Goal: Transaction & Acquisition: Purchase product/service

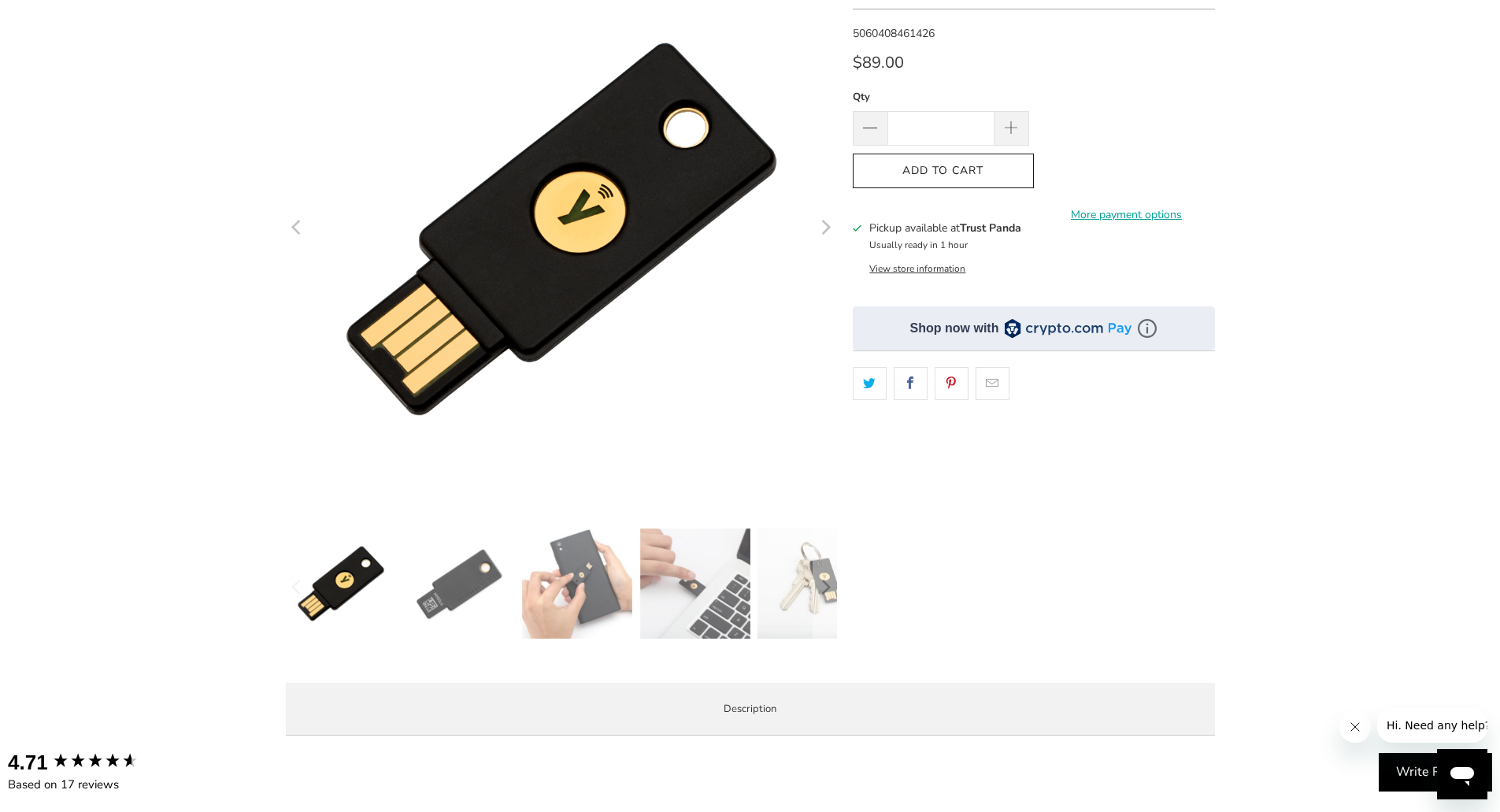
scroll to position [236, 0]
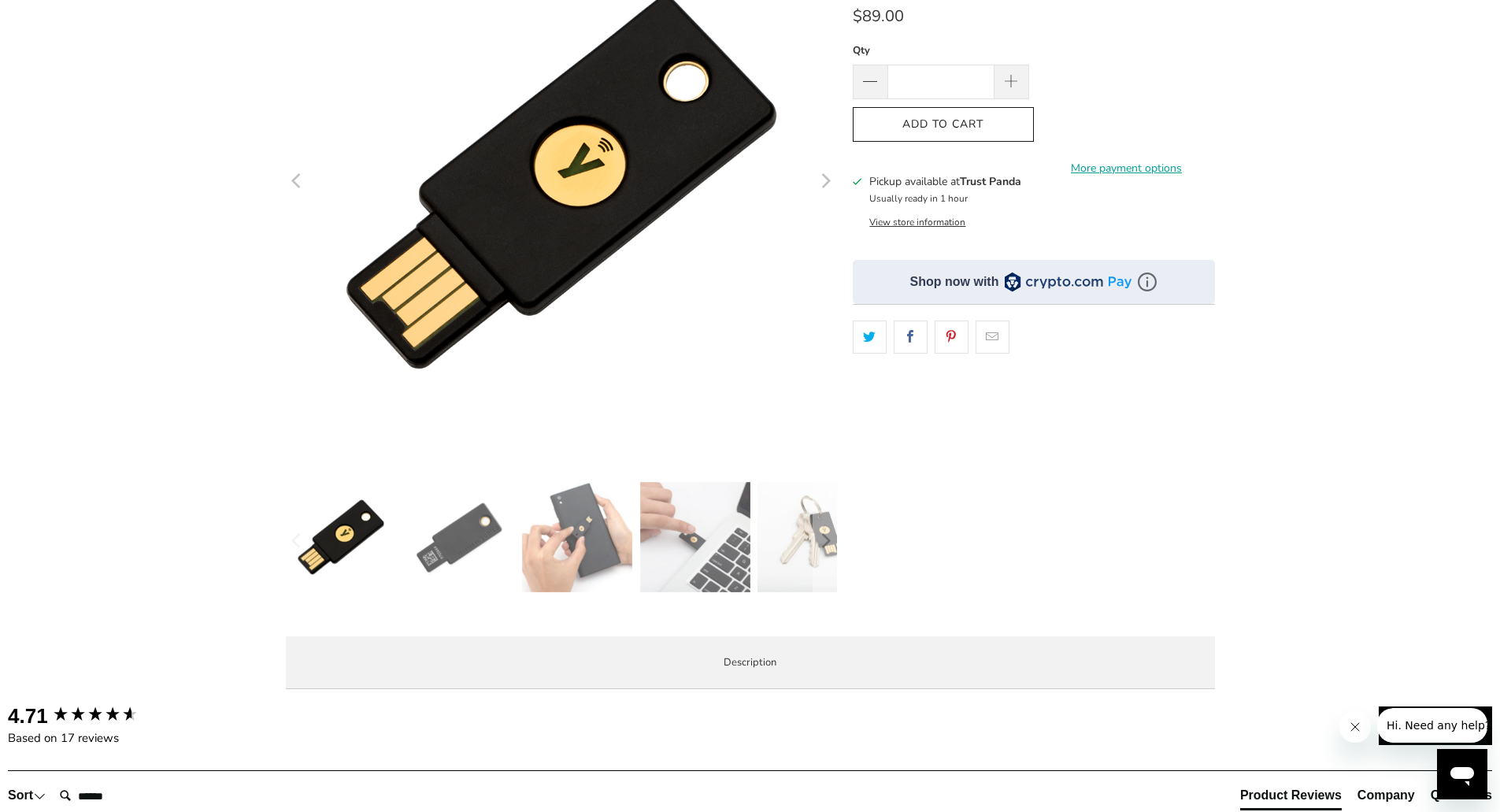
click at [469, 549] on img at bounding box center [459, 536] width 110 height 110
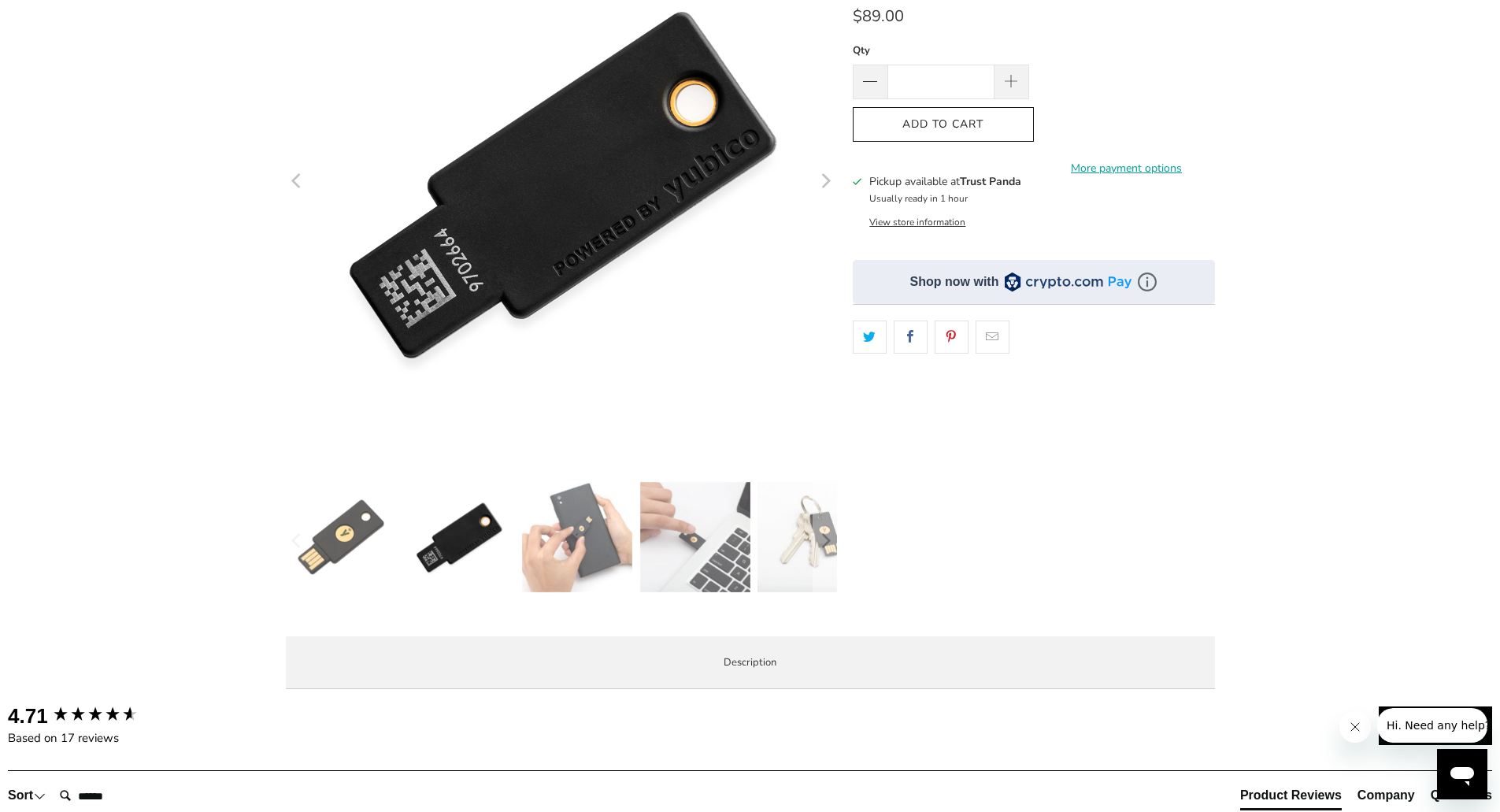
click at [542, 528] on img at bounding box center [577, 536] width 110 height 110
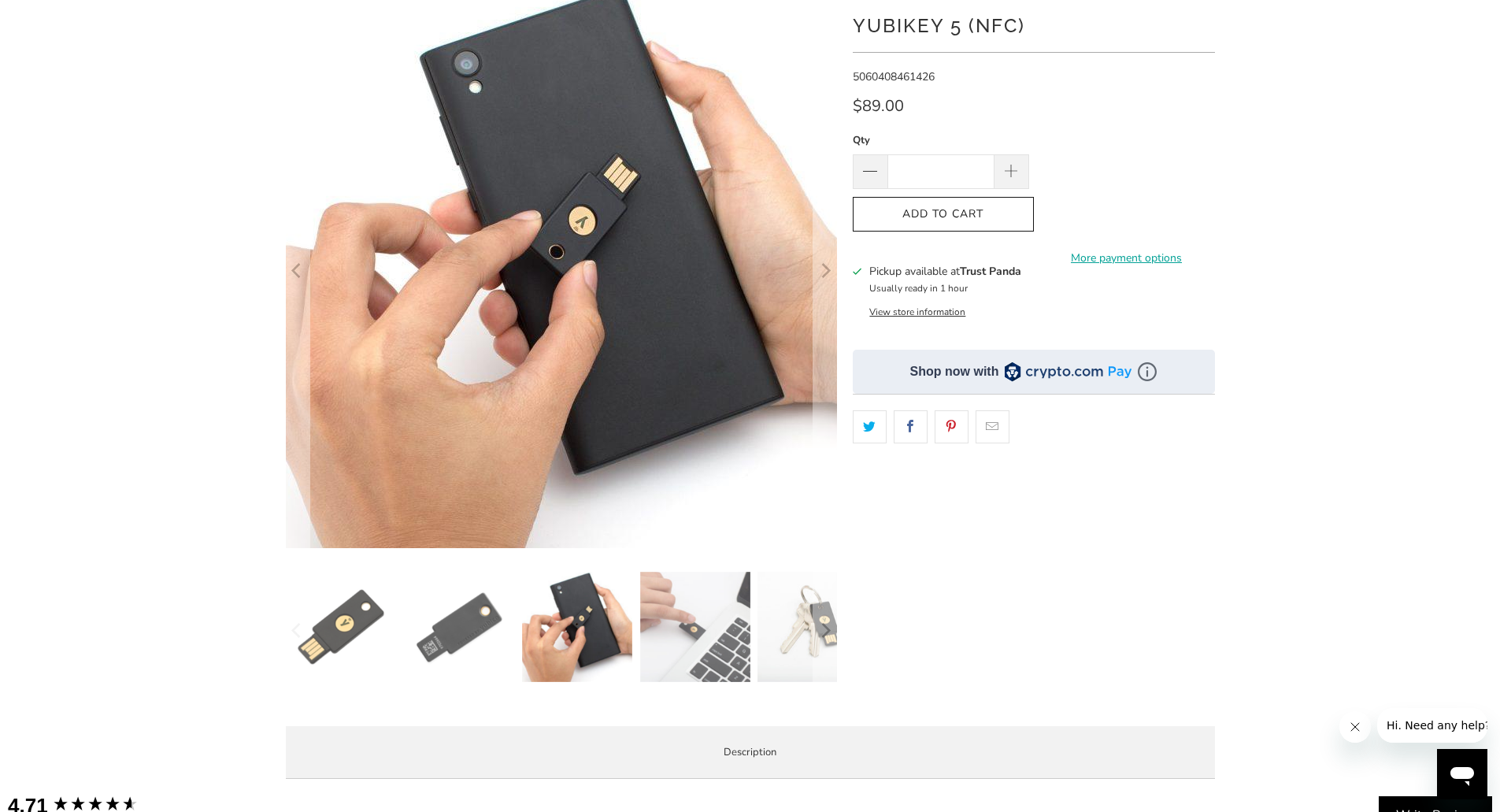
scroll to position [158, 0]
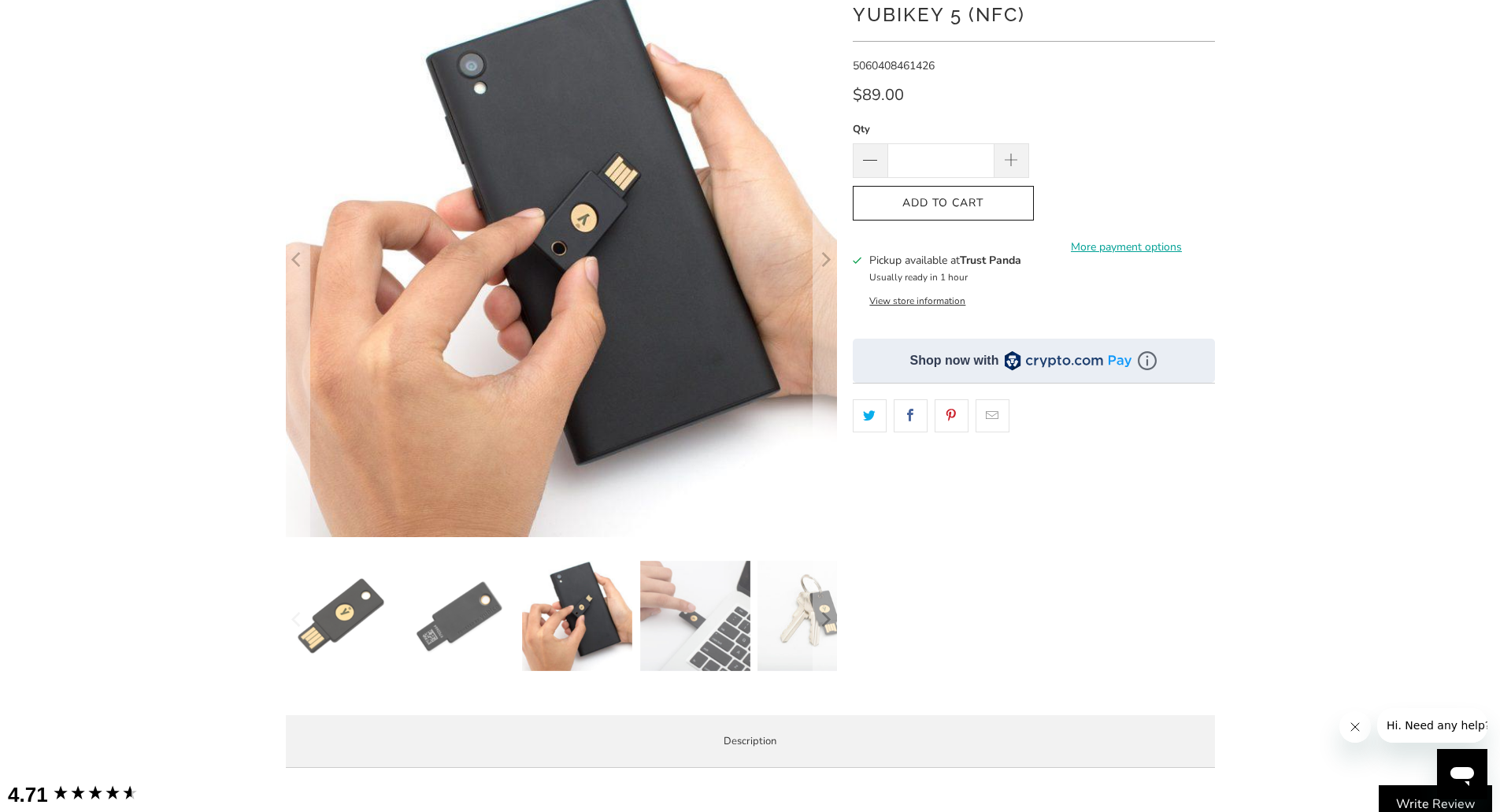
click at [723, 616] on img at bounding box center [695, 616] width 110 height 110
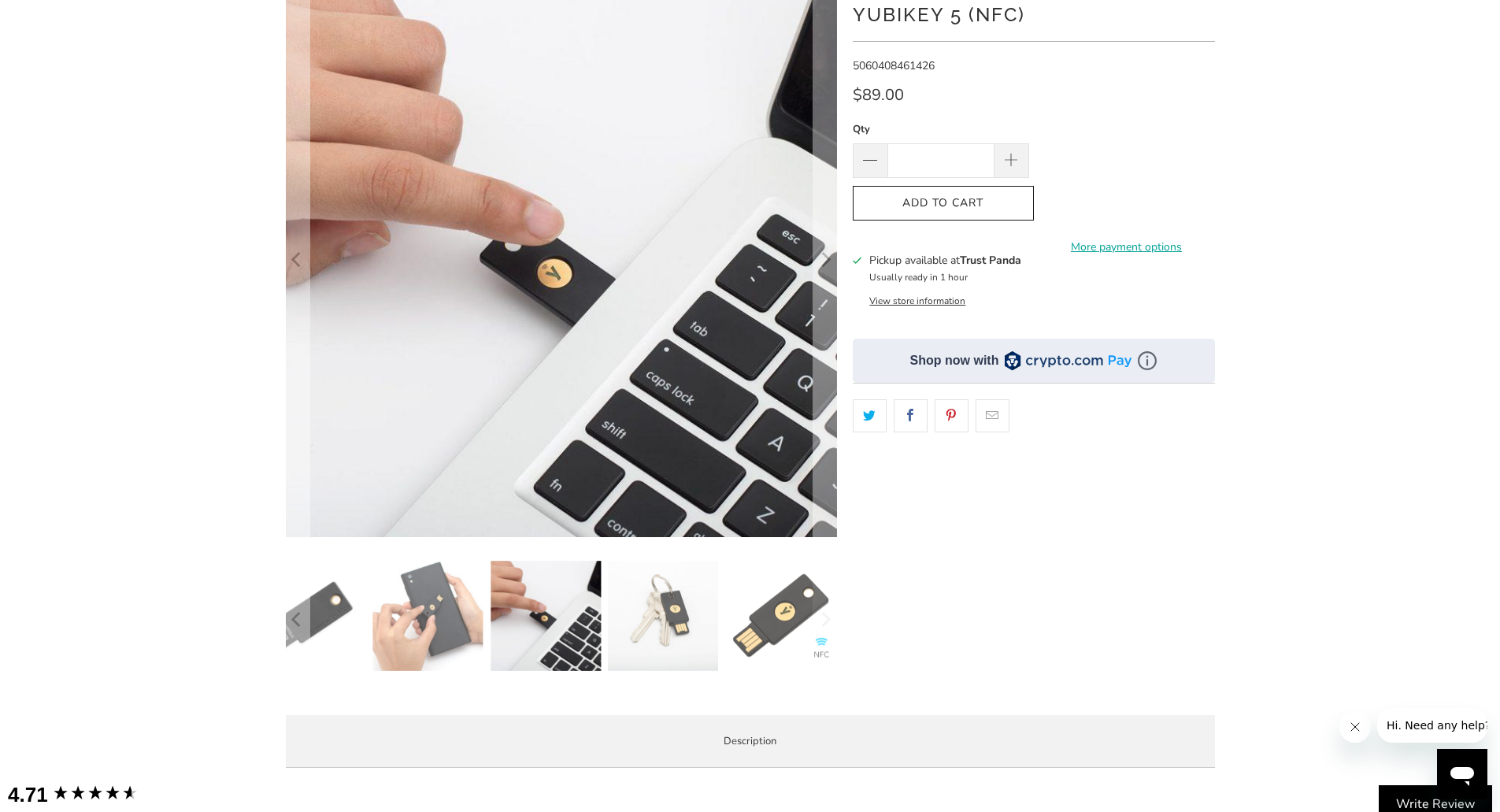
click at [707, 610] on img at bounding box center [663, 616] width 110 height 110
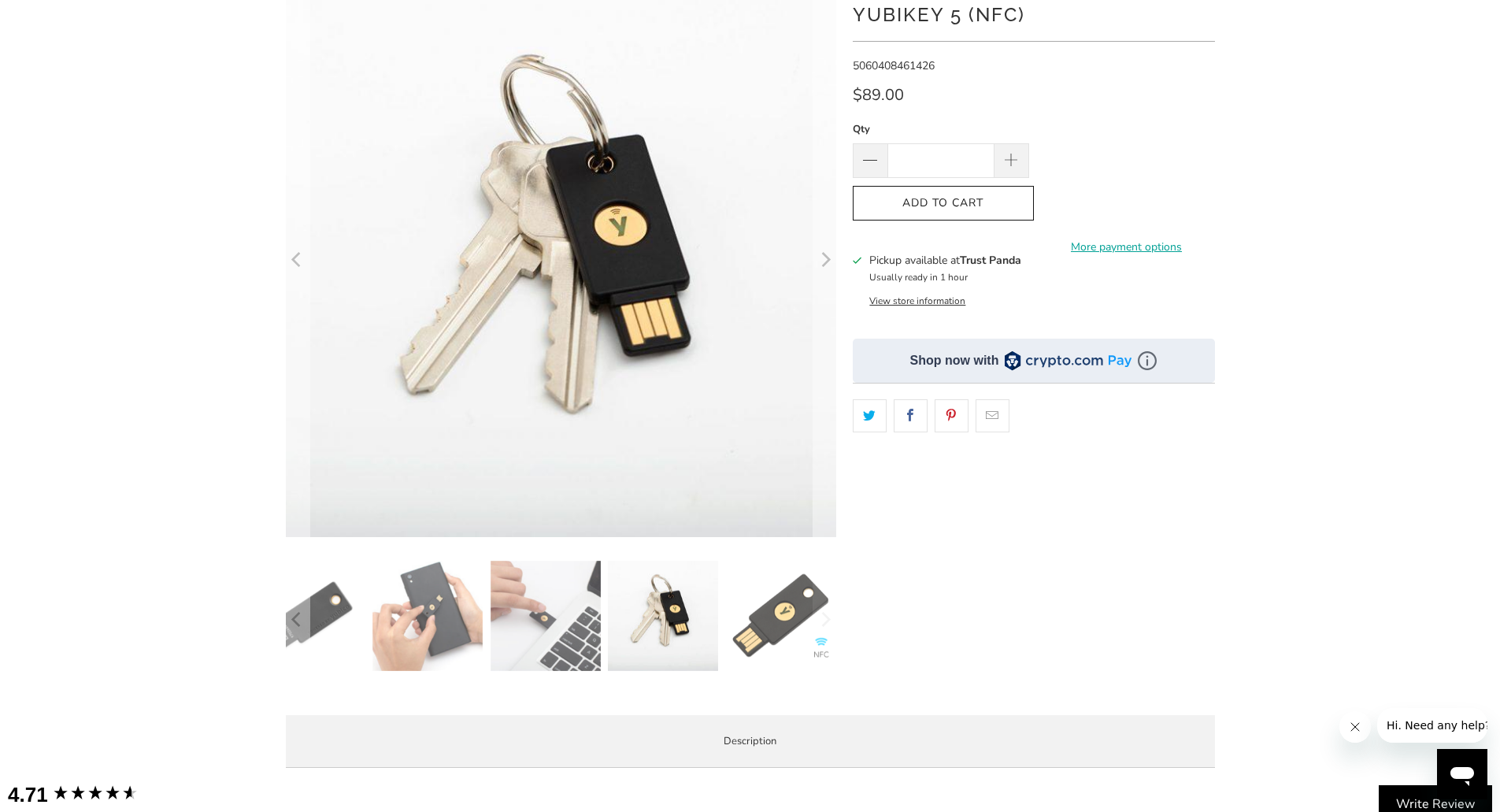
click at [787, 616] on img at bounding box center [781, 616] width 110 height 110
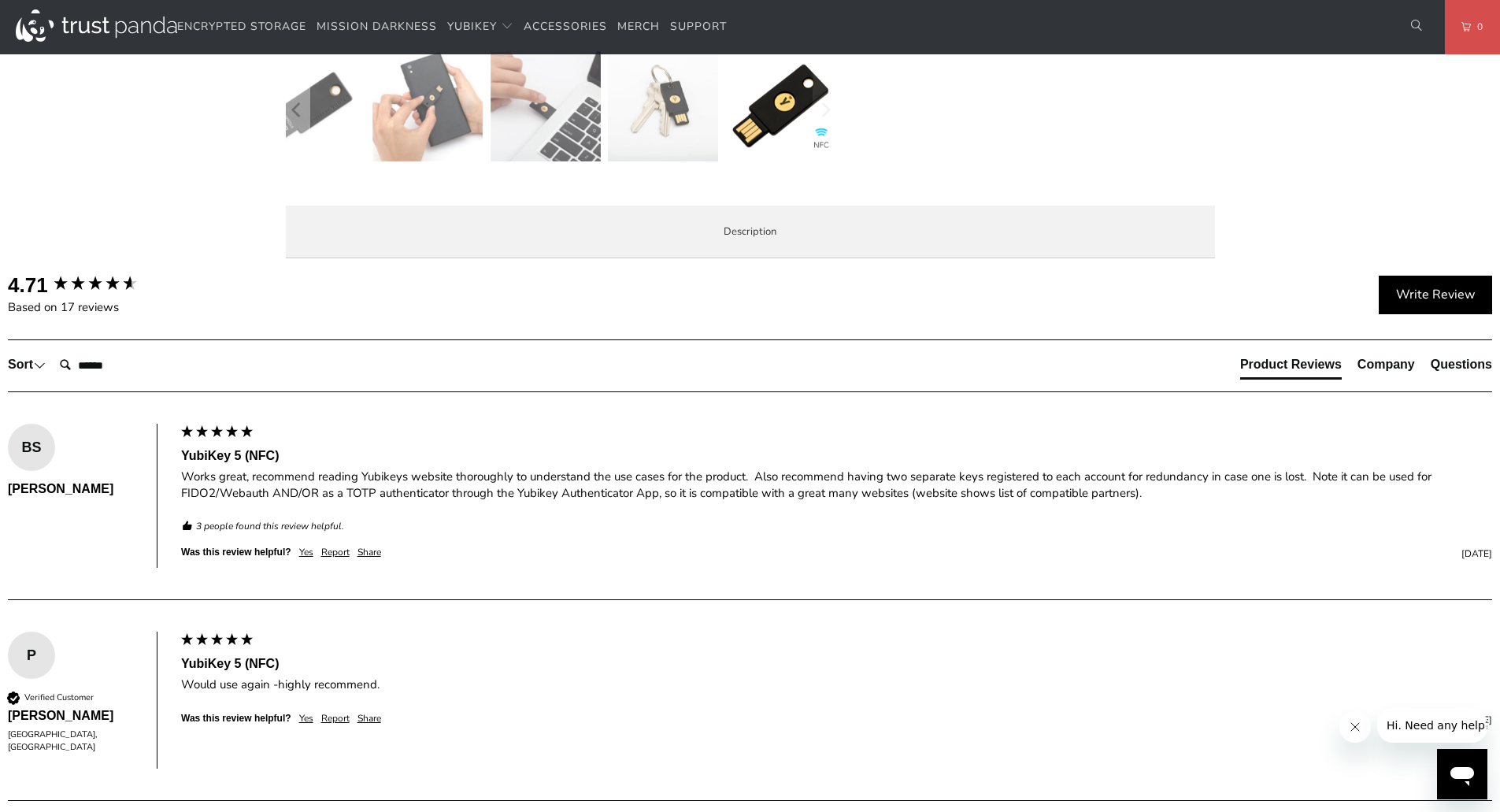
scroll to position [0, 0]
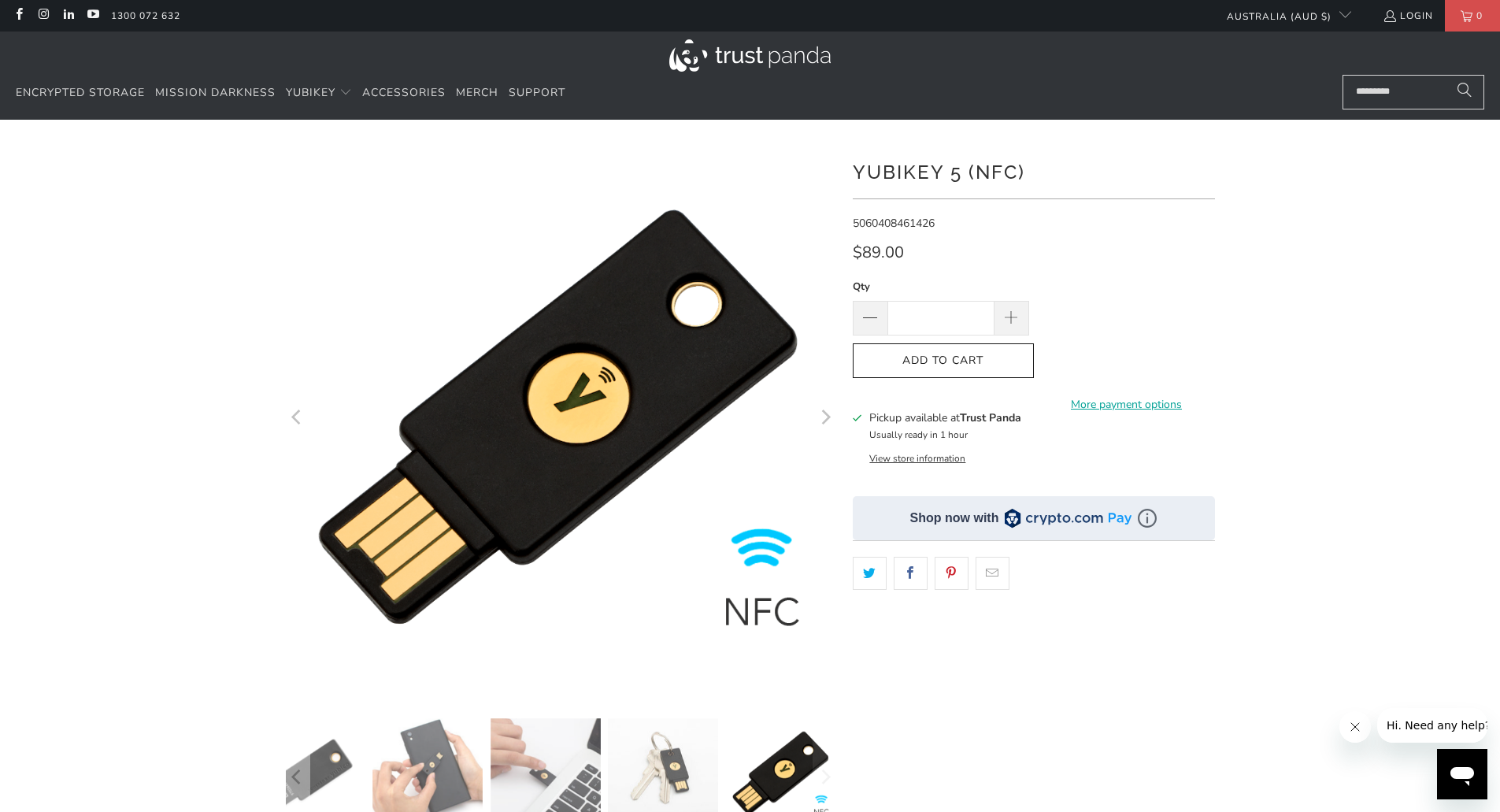
drag, startPoint x: 1212, startPoint y: 513, endPoint x: 1234, endPoint y: 259, distance: 255.0
click at [998, 372] on button "Add to Cart" at bounding box center [943, 360] width 181 height 36
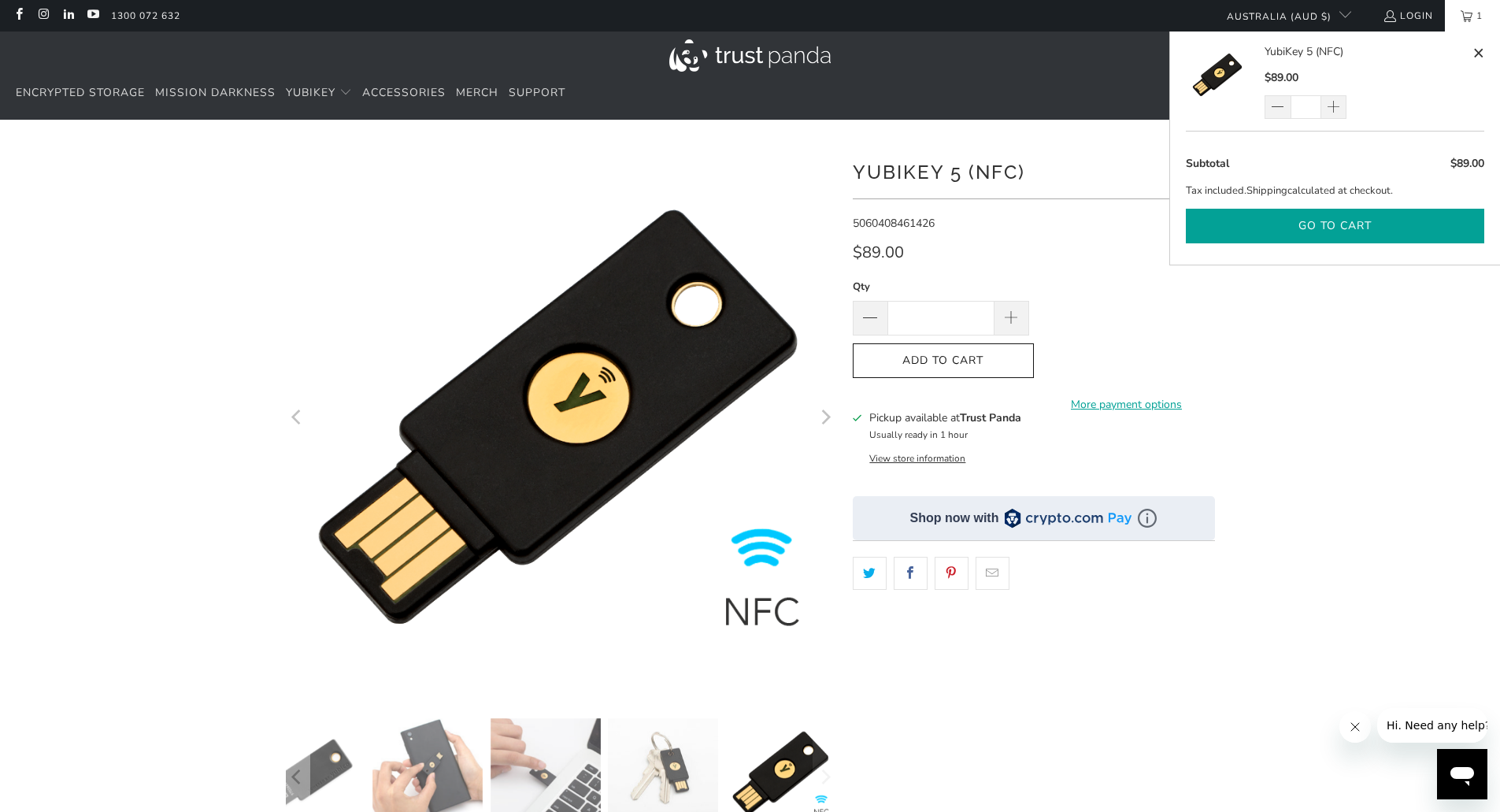
click at [1253, 230] on button "Go to cart" at bounding box center [1335, 226] width 299 height 36
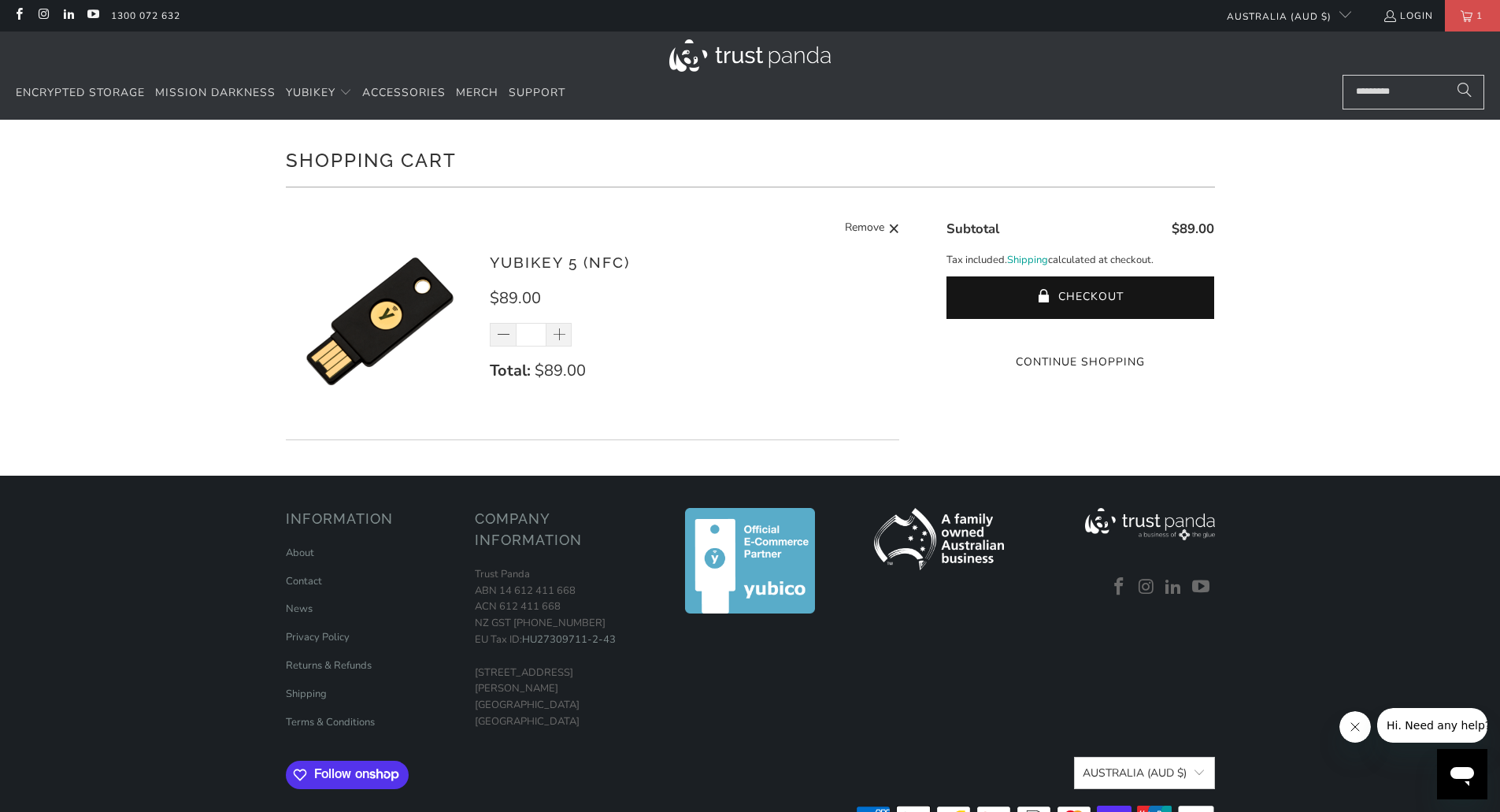
click at [1147, 304] on button "Checkout" at bounding box center [1081, 298] width 268 height 43
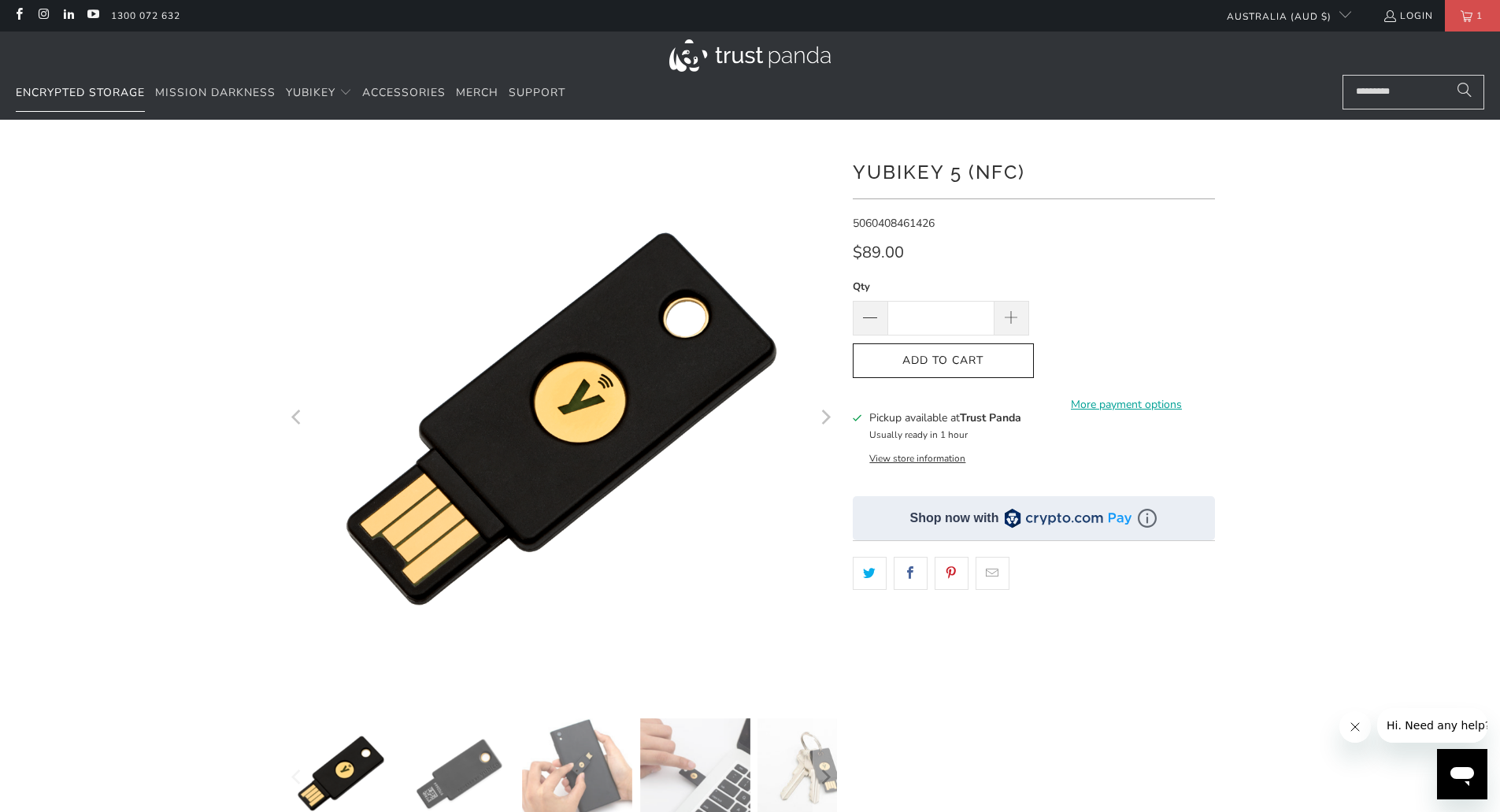
click at [101, 97] on span "Encrypted Storage" at bounding box center [80, 92] width 129 height 15
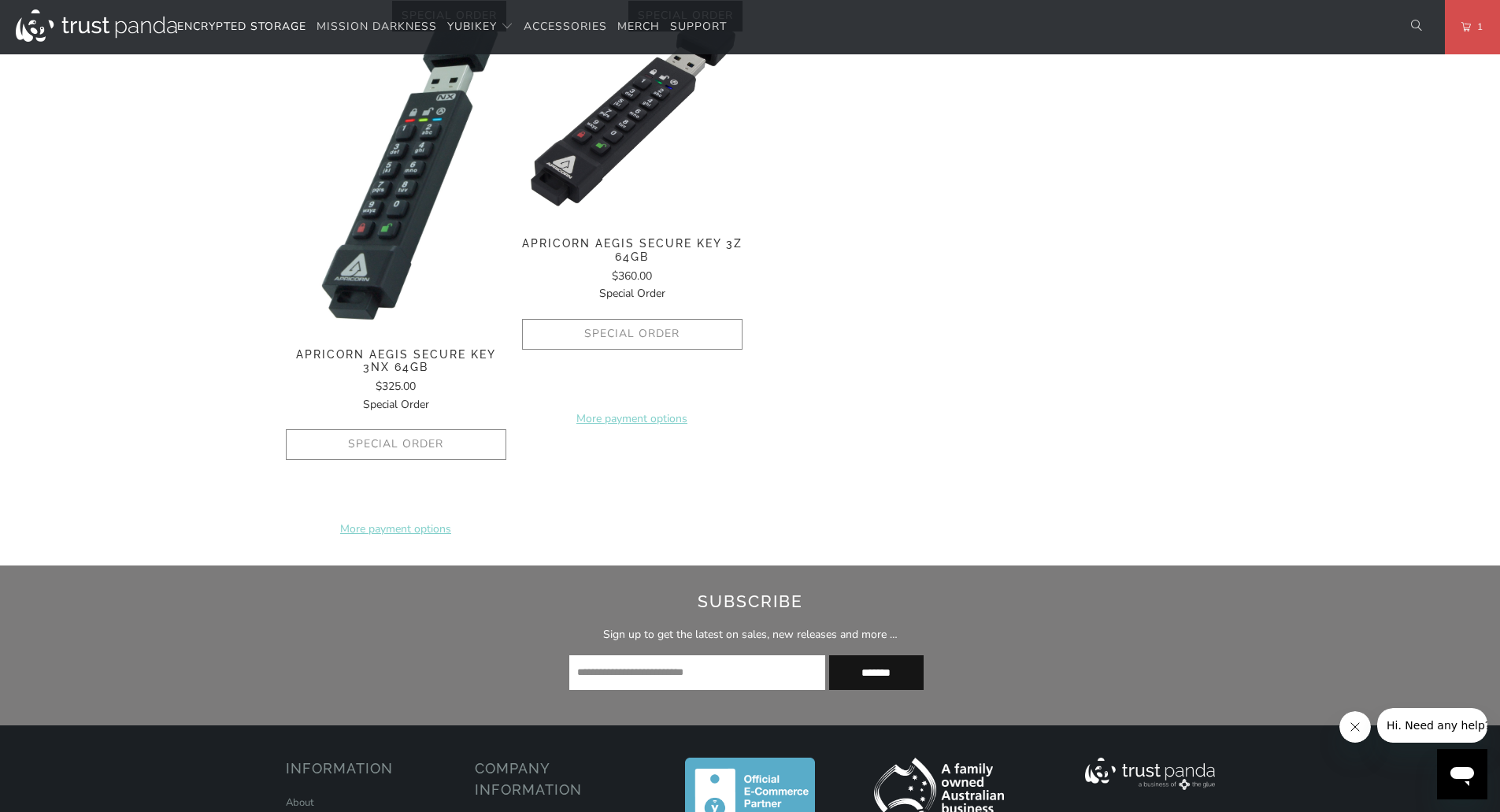
scroll to position [1789, 0]
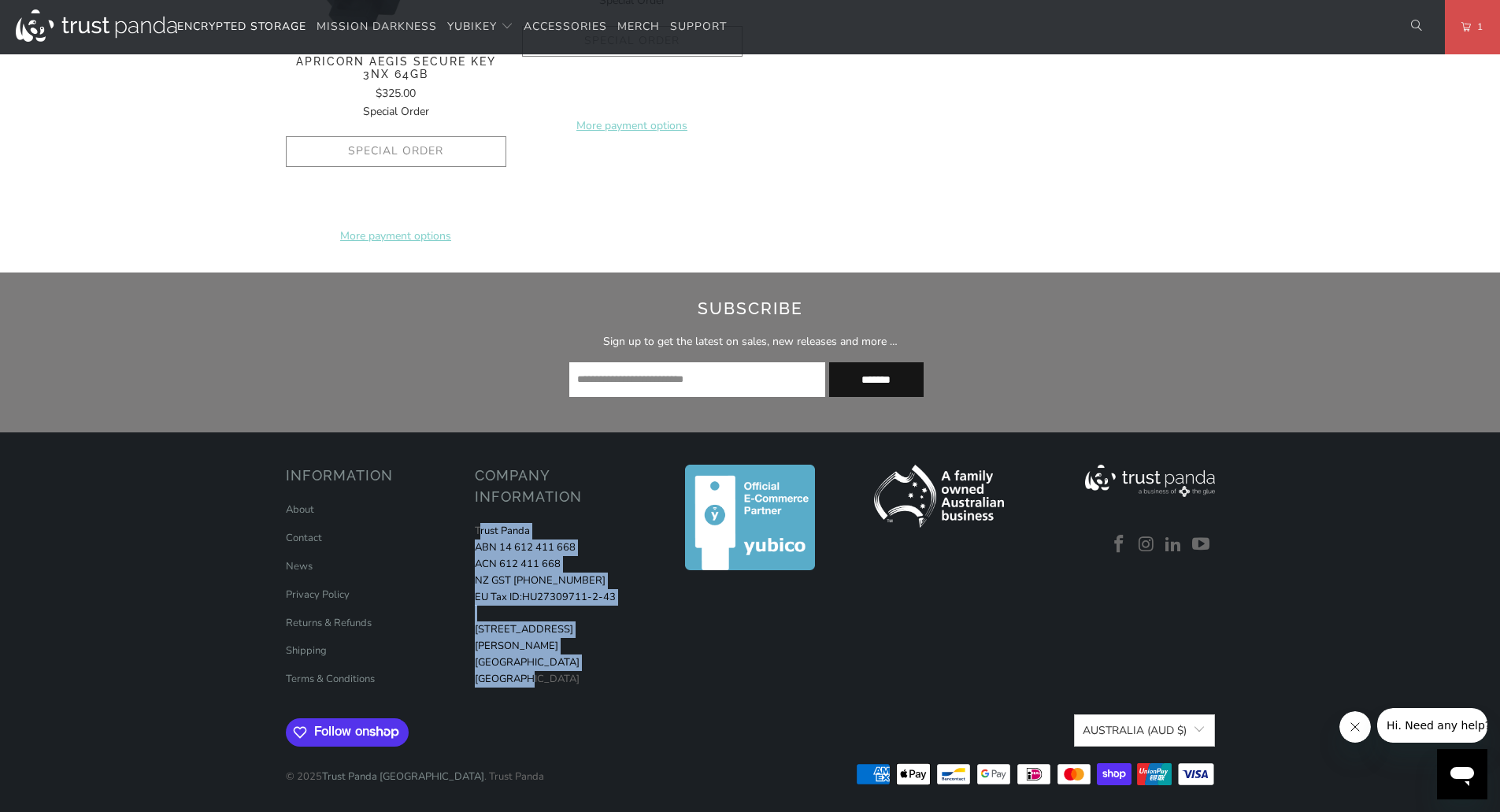
drag, startPoint x: 527, startPoint y: 661, endPoint x: 478, endPoint y: 523, distance: 146.4
click at [478, 523] on p "Trust Panda ABN 14 612 411 668 ACN 612 411 668 NZ GST 126-344-651 EU Tax ID: HU…" at bounding box center [561, 604] width 174 height 164
drag, startPoint x: 478, startPoint y: 523, endPoint x: 553, endPoint y: 648, distance: 145.8
click at [552, 644] on p "Trust Panda ABN 14 612 411 668 ACN 612 411 668 NZ GST 126-344-651 EU Tax ID: HU…" at bounding box center [561, 604] width 174 height 164
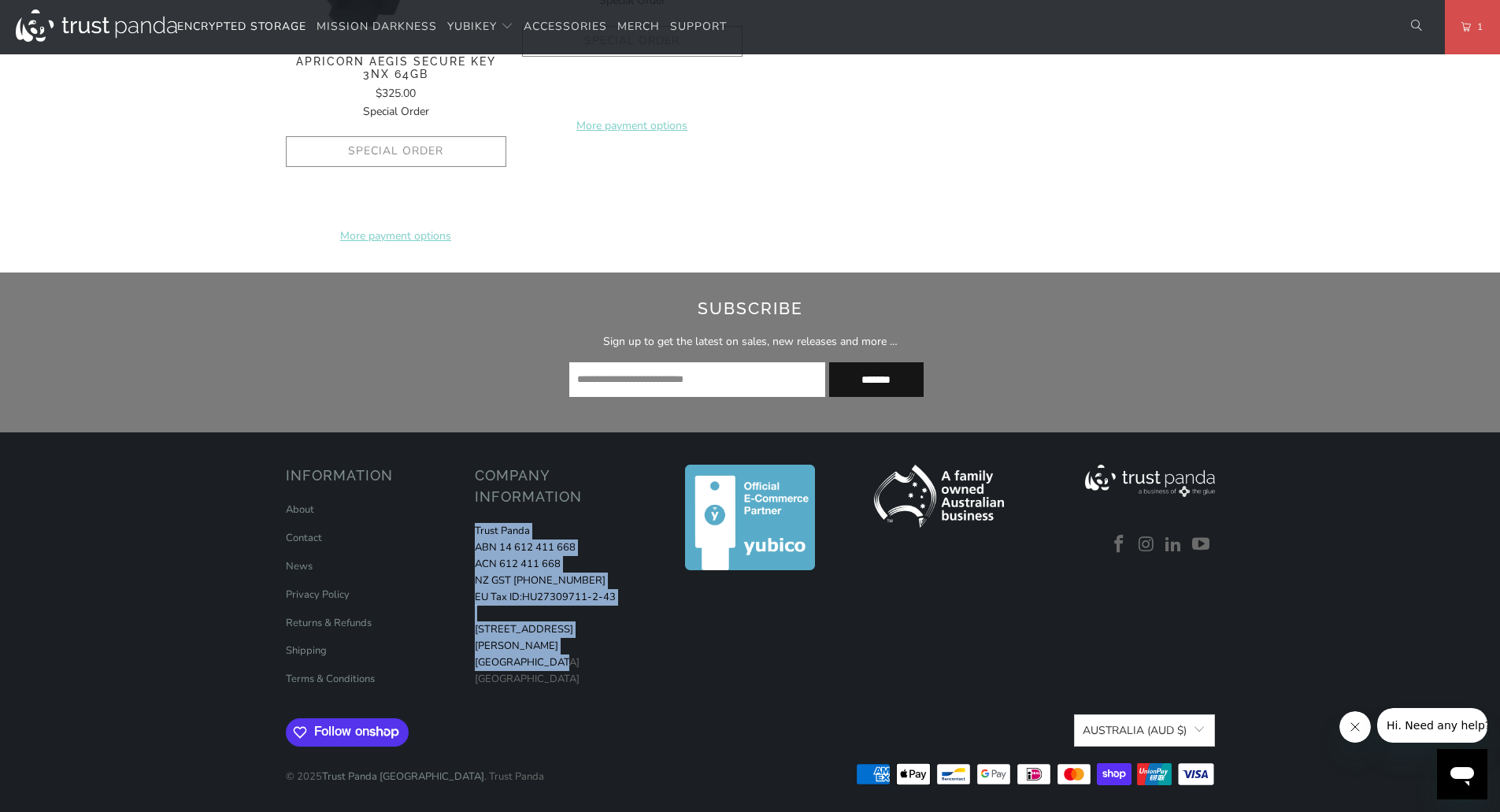
click at [553, 648] on p "Trust Panda ABN 14 612 411 668 ACN 612 411 668 NZ GST 126-344-651 EU Tax ID: HU…" at bounding box center [561, 604] width 174 height 164
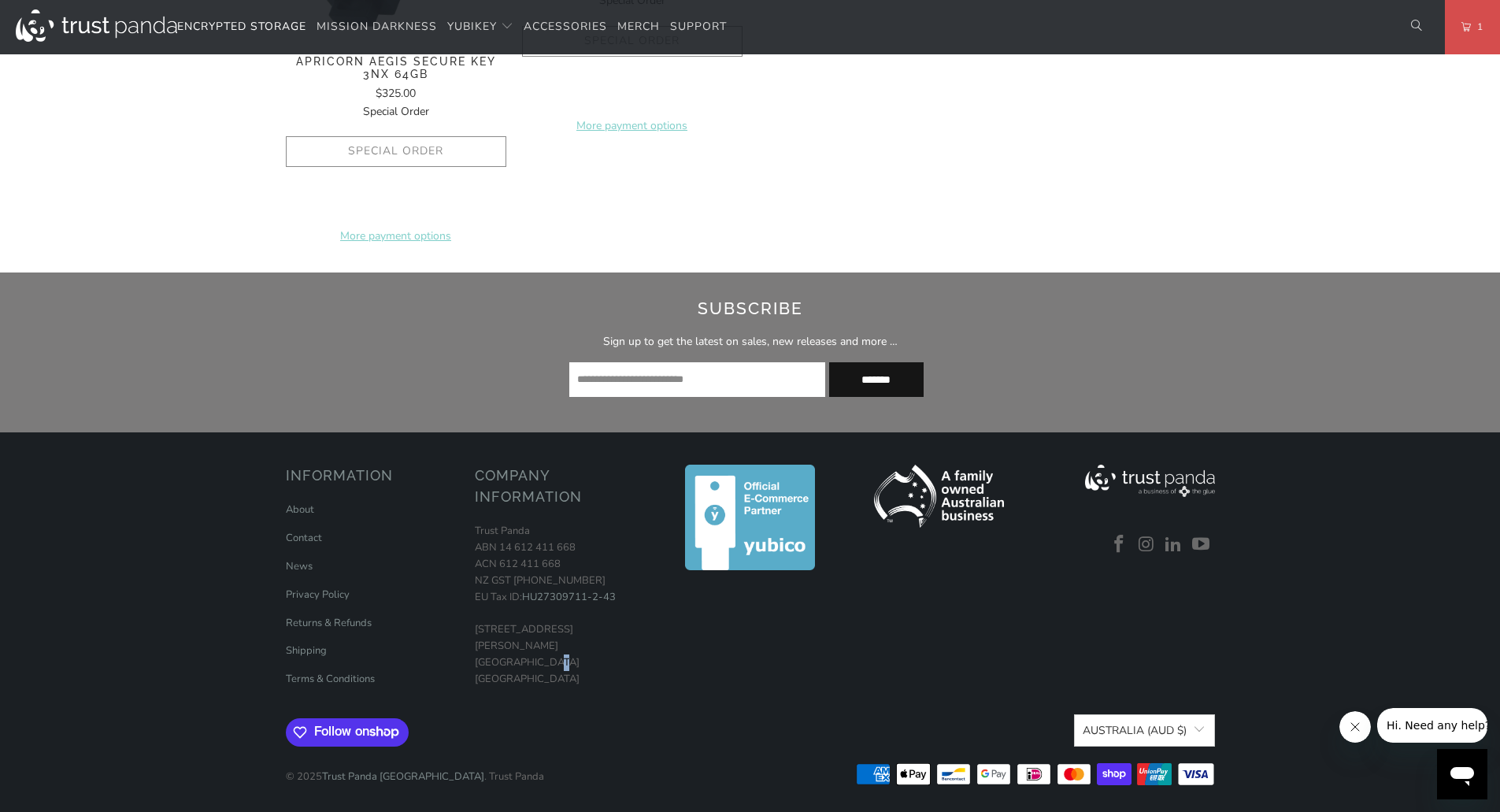
click at [553, 648] on p "Trust Panda ABN 14 612 411 668 ACN 612 411 668 NZ GST 126-344-651 EU Tax ID: HU…" at bounding box center [561, 604] width 174 height 164
click at [552, 648] on p "Trust Panda ABN 14 612 411 668 ACN 612 411 668 NZ GST 126-344-651 EU Tax ID: HU…" at bounding box center [561, 604] width 174 height 164
click at [559, 671] on div "Company Information Trust Panda ABN 14 612 411 668 ACN 612 411 668 NZ GST 126-3…" at bounding box center [561, 581] width 174 height 234
drag, startPoint x: 559, startPoint y: 671, endPoint x: 480, endPoint y: 627, distance: 90.4
click at [482, 627] on div "Company Information Trust Panda ABN 14 612 411 668 ACN 612 411 668 NZ GST 126-3…" at bounding box center [561, 581] width 174 height 234
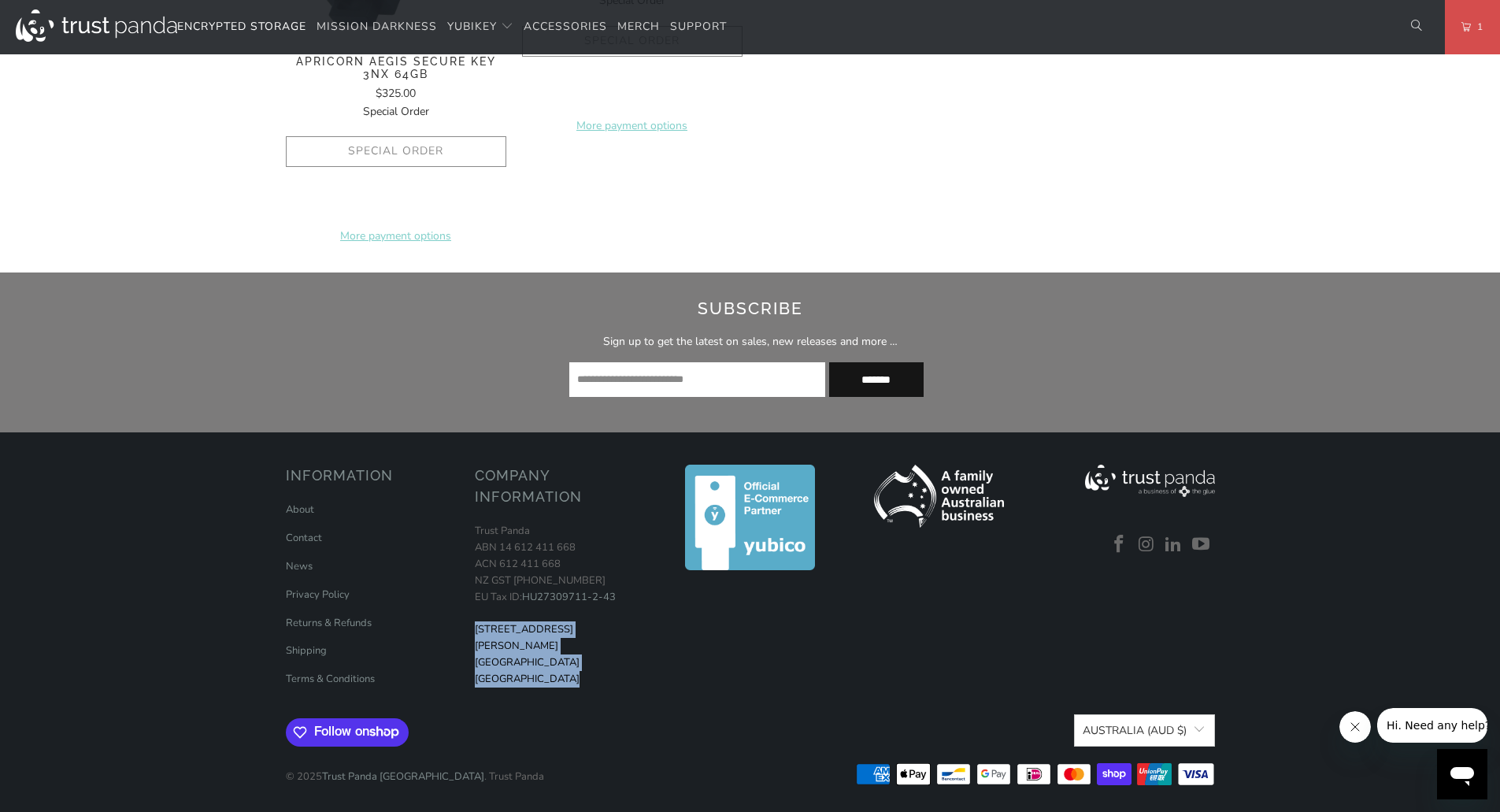
click at [479, 627] on p "Trust Panda ABN 14 612 411 668 ACN 612 411 668 NZ GST 126-344-651 EU Tax ID: HU…" at bounding box center [561, 604] width 174 height 164
drag, startPoint x: 479, startPoint y: 627, endPoint x: 539, endPoint y: 671, distance: 74.4
click at [540, 671] on div "Company Information Trust Panda ABN 14 612 411 668 ACN 612 411 668 NZ GST 126-3…" at bounding box center [561, 581] width 174 height 234
click at [539, 671] on div "Company Information Trust Panda ABN 14 612 411 668 ACN 612 411 668 NZ GST 126-3…" at bounding box center [561, 581] width 174 height 234
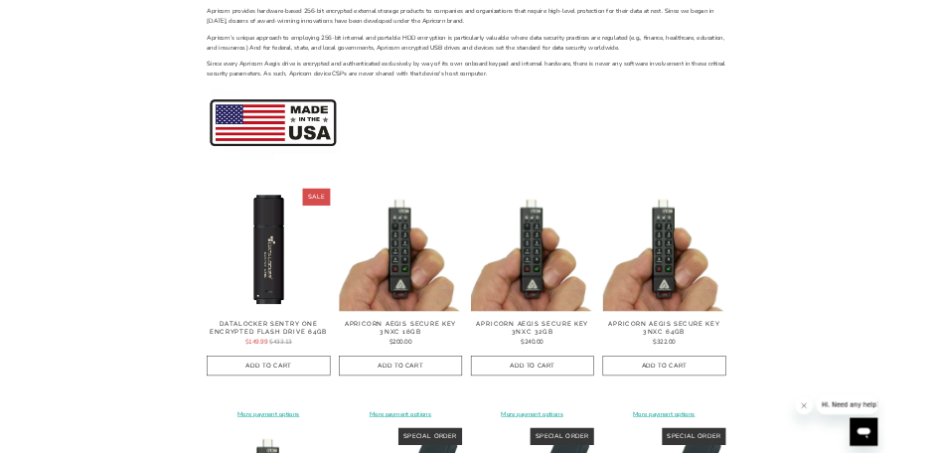
scroll to position [0, 0]
